Goal: Navigation & Orientation: Find specific page/section

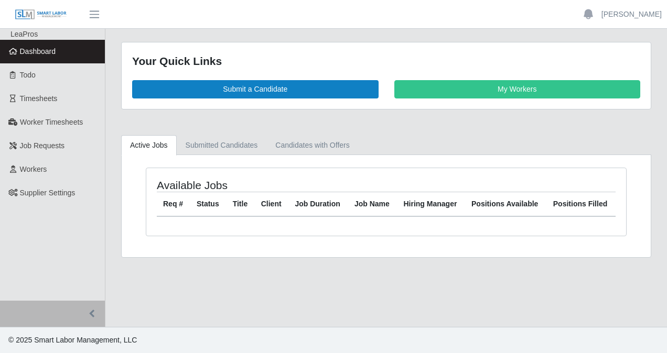
click at [54, 51] on span "Dashboard" at bounding box center [38, 51] width 36 height 8
click at [44, 48] on span "Dashboard" at bounding box center [38, 51] width 36 height 8
